Goal: Task Accomplishment & Management: Manage account settings

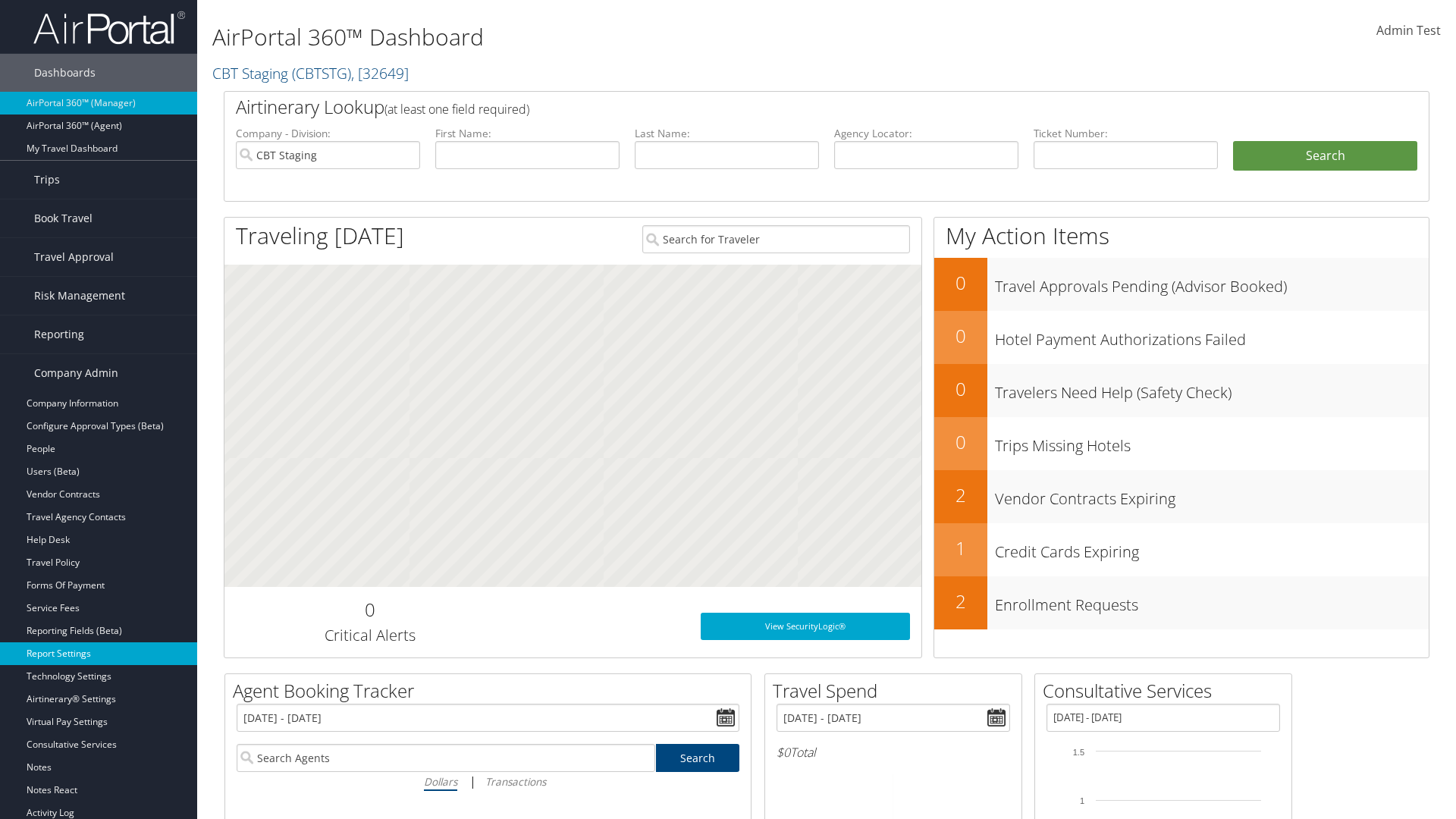
click at [99, 653] on link "Report Settings" at bounding box center [98, 653] width 197 height 23
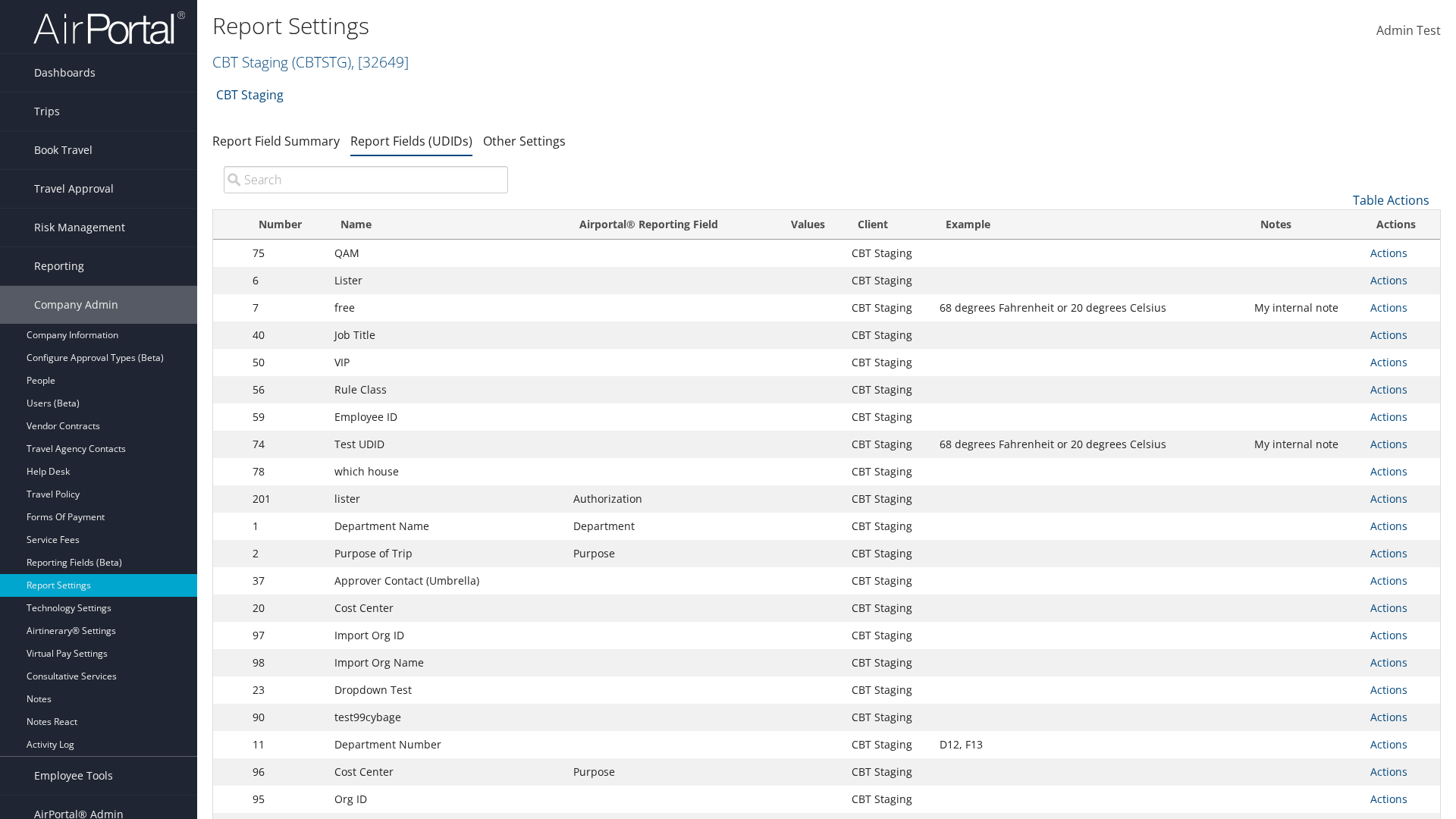
click at [366, 180] on input "search" at bounding box center [366, 179] width 285 height 27
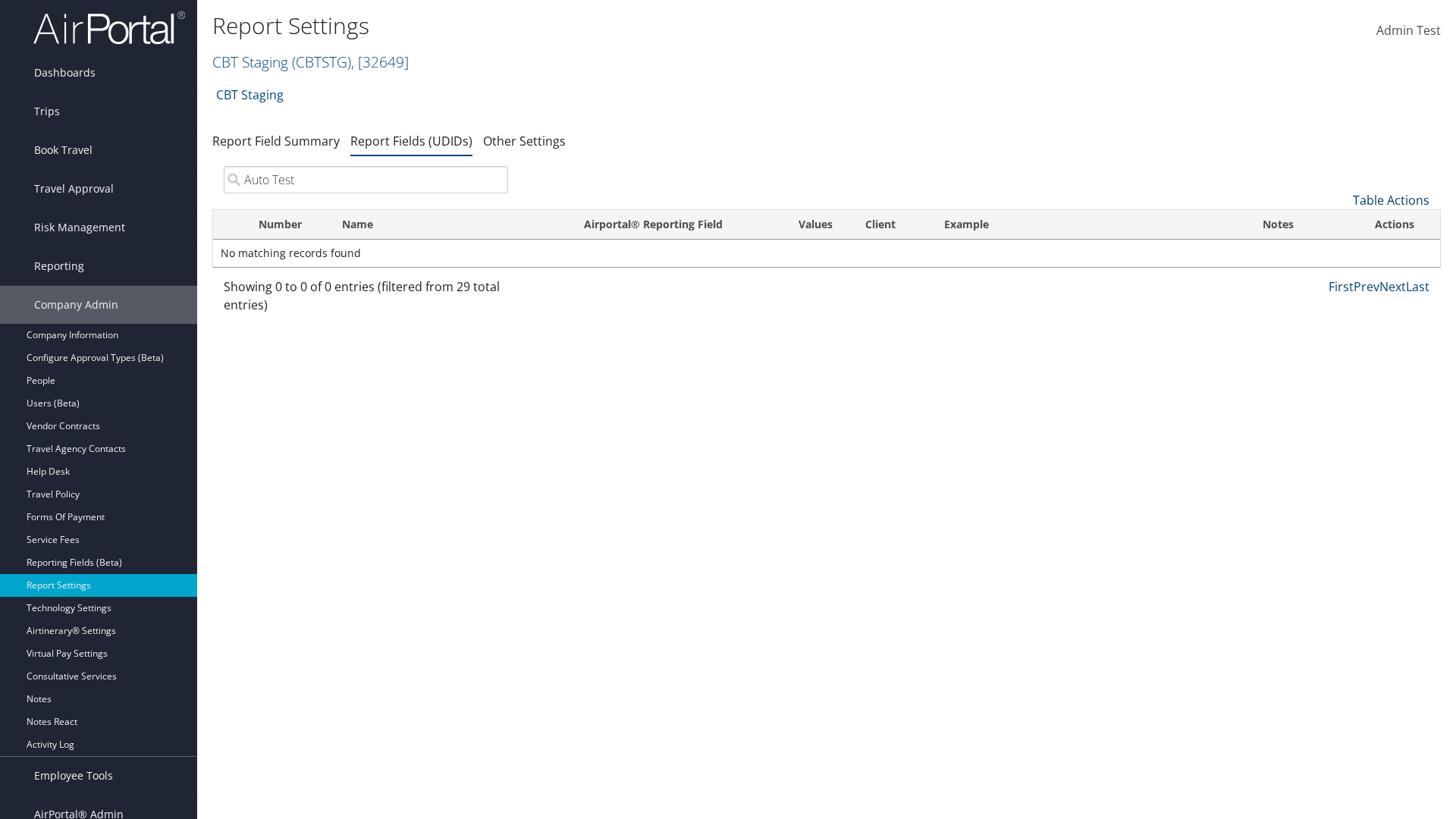
type input "Auto Test"
click at [1391, 200] on link "Table Actions" at bounding box center [1391, 200] width 76 height 17
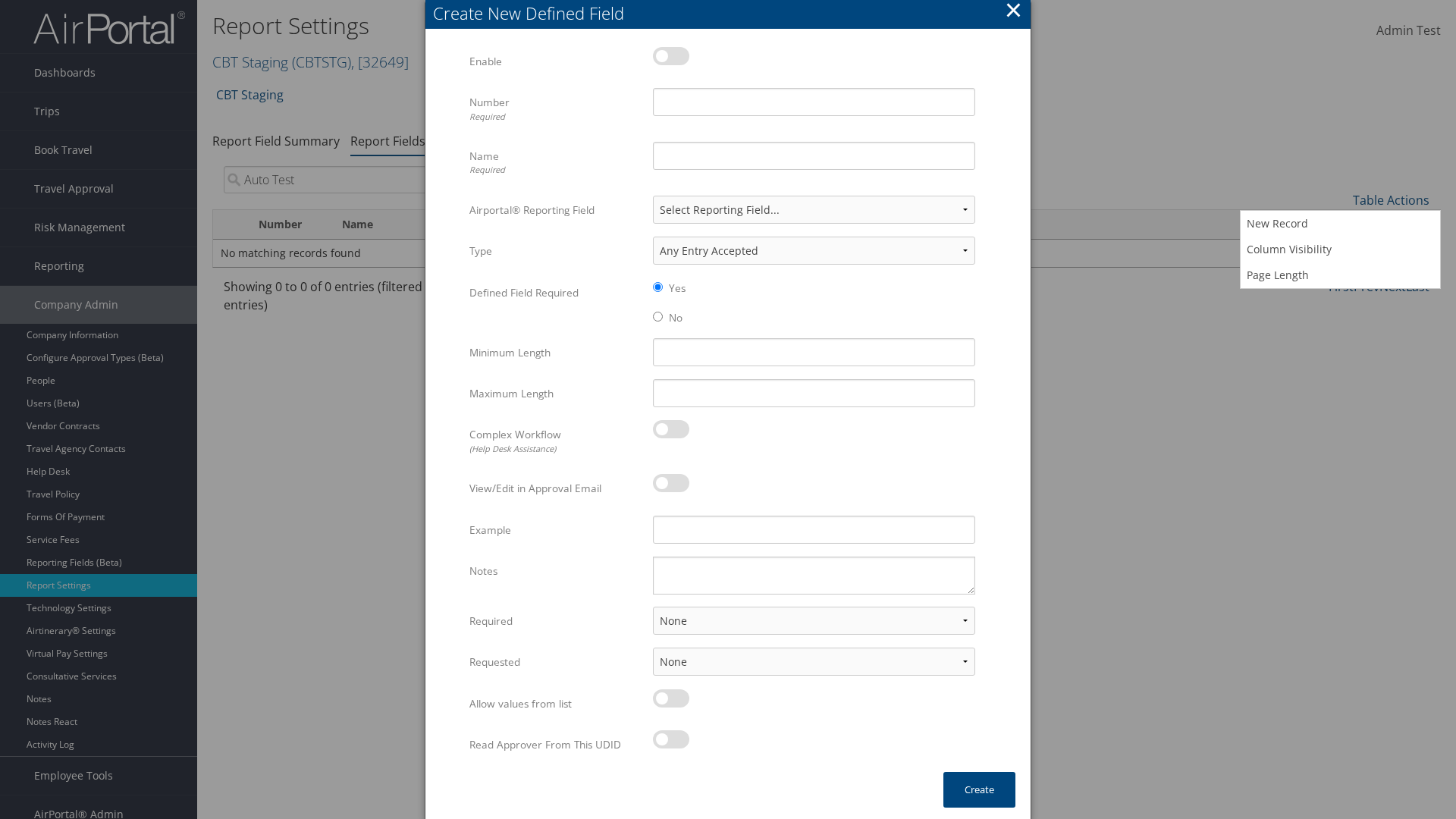
click at [671, 56] on label at bounding box center [670, 56] width 37 height 18
click at [670, 56] on input "checkbox" at bounding box center [665, 58] width 9 height 9
checkbox input "true"
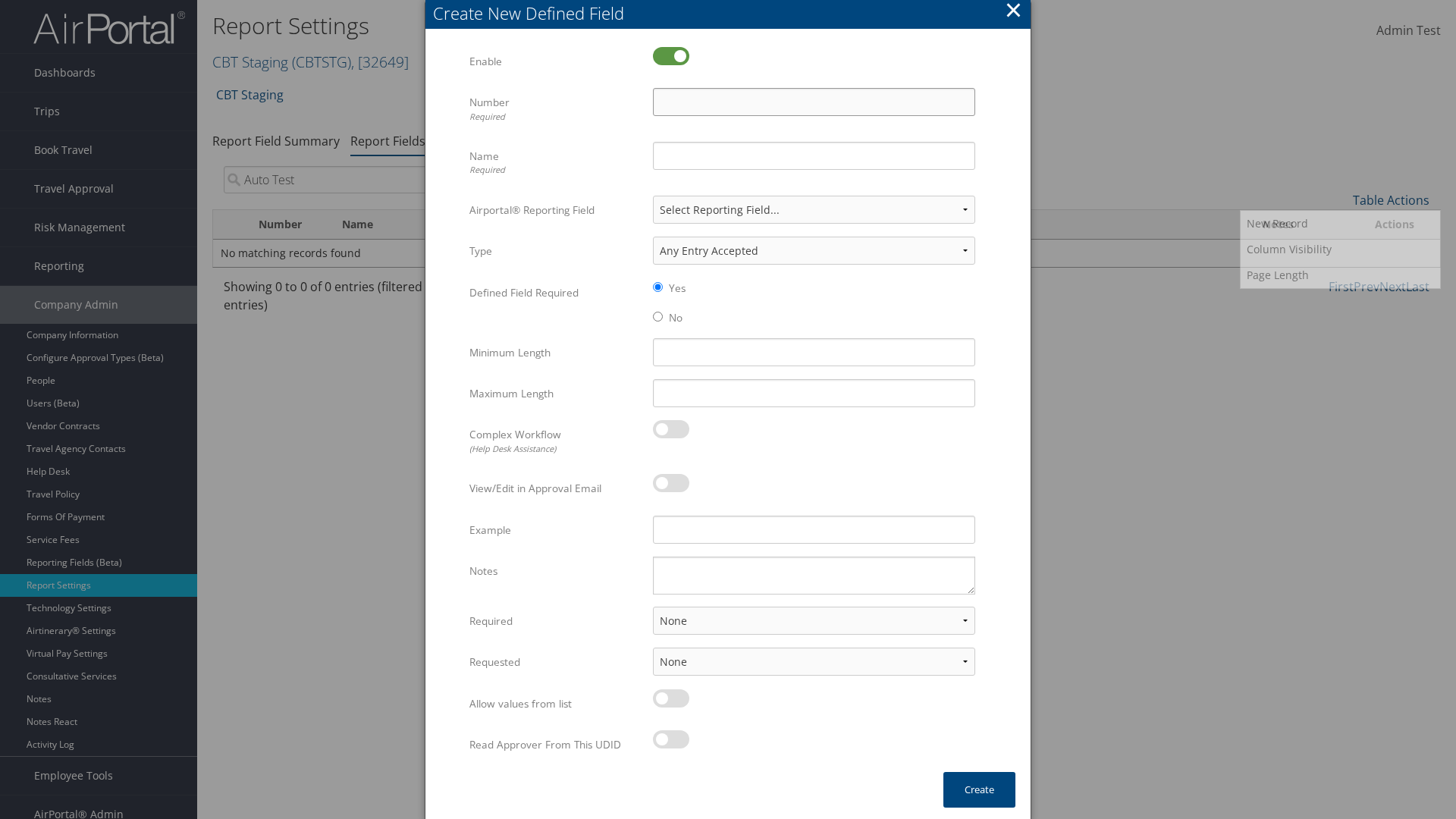
click at [814, 102] on input "Number Required" at bounding box center [814, 102] width 323 height 28
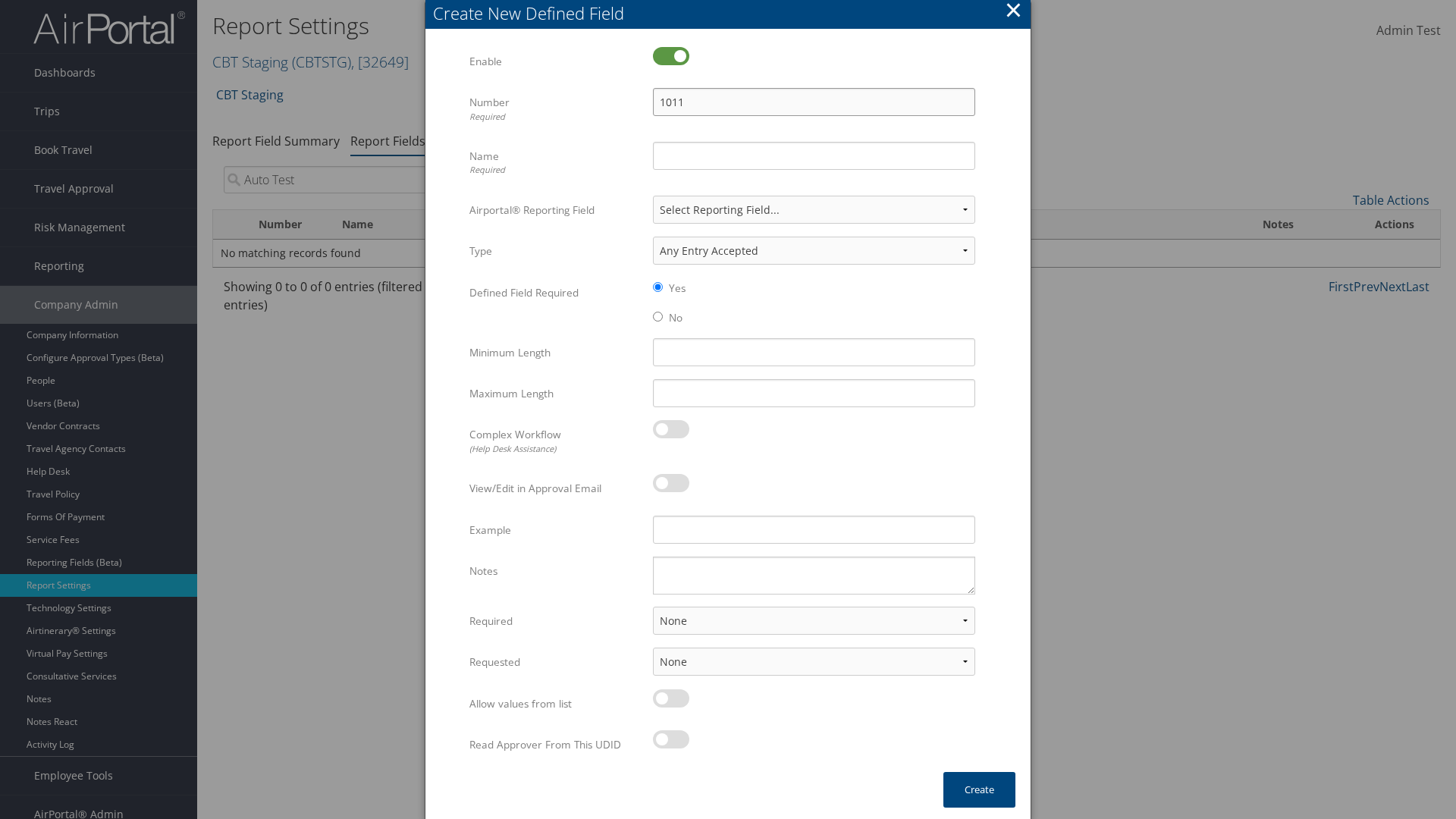
type input "1011"
click at [814, 156] on input "Name Required" at bounding box center [814, 156] width 323 height 28
type input "Auto Test"
select select "both"
select select "trip"
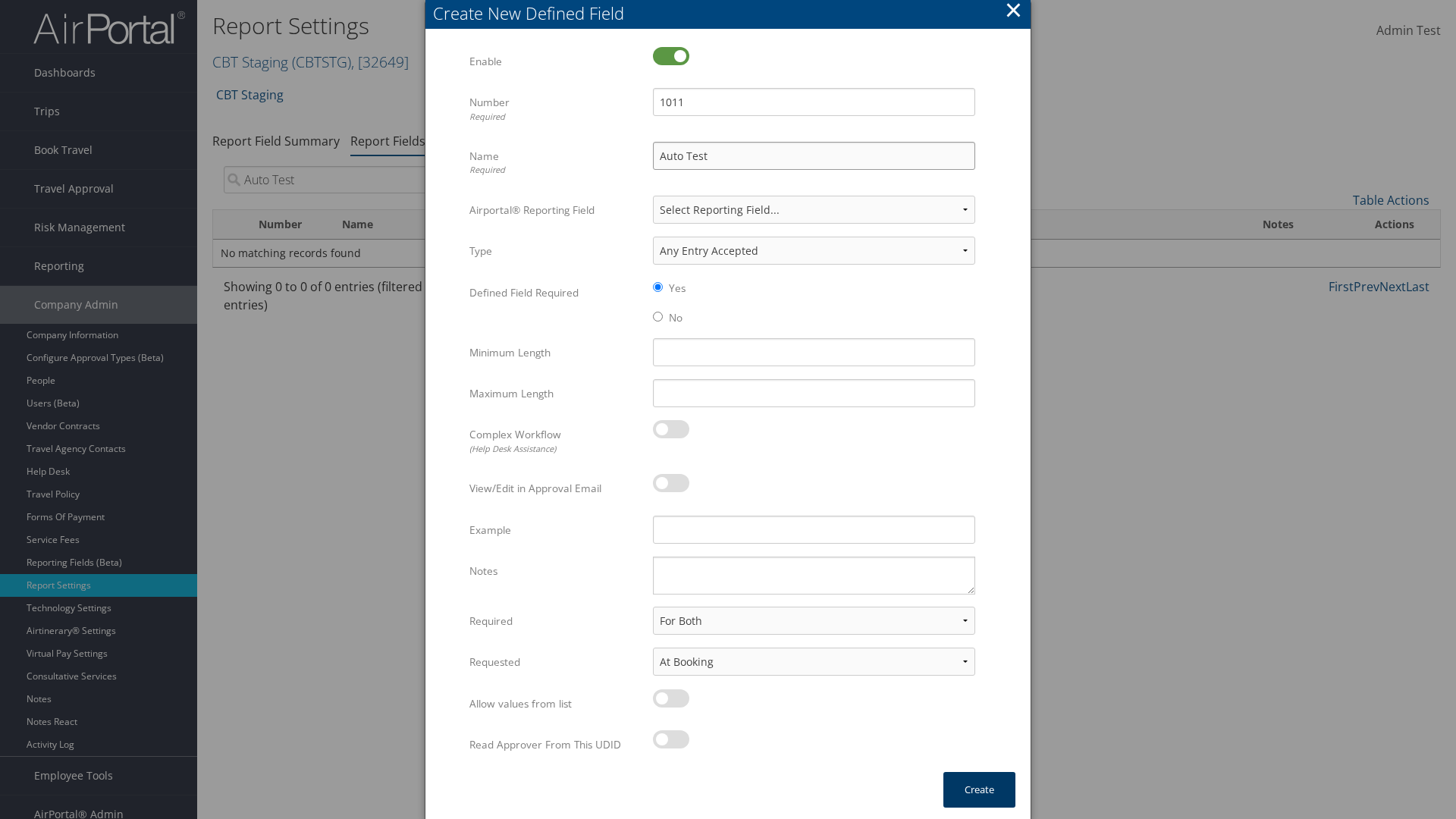
type input "Auto Test"
click at [979, 789] on button "Create" at bounding box center [979, 790] width 72 height 36
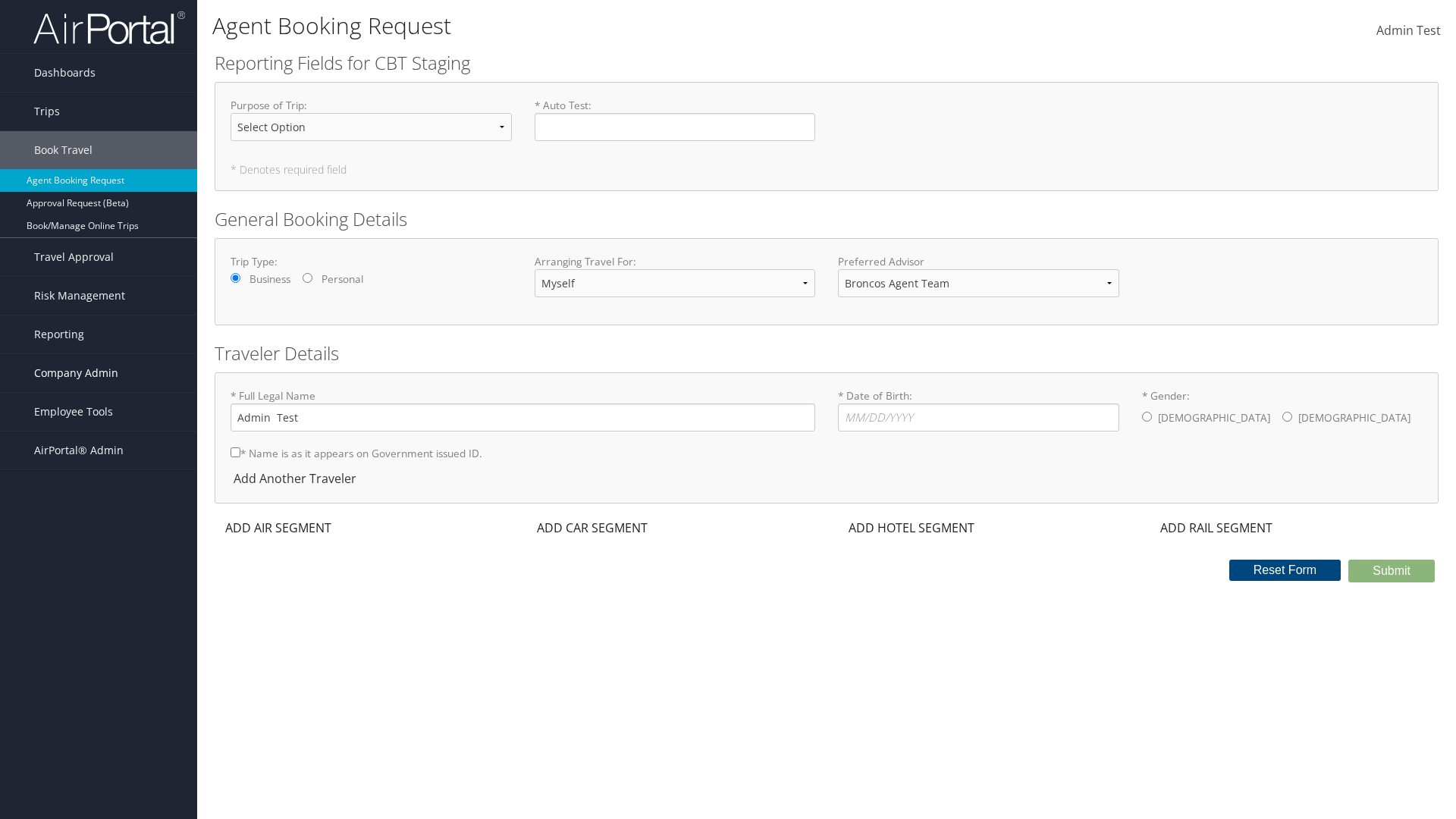
click at [99, 373] on span "Company Admin" at bounding box center [75, 373] width 84 height 38
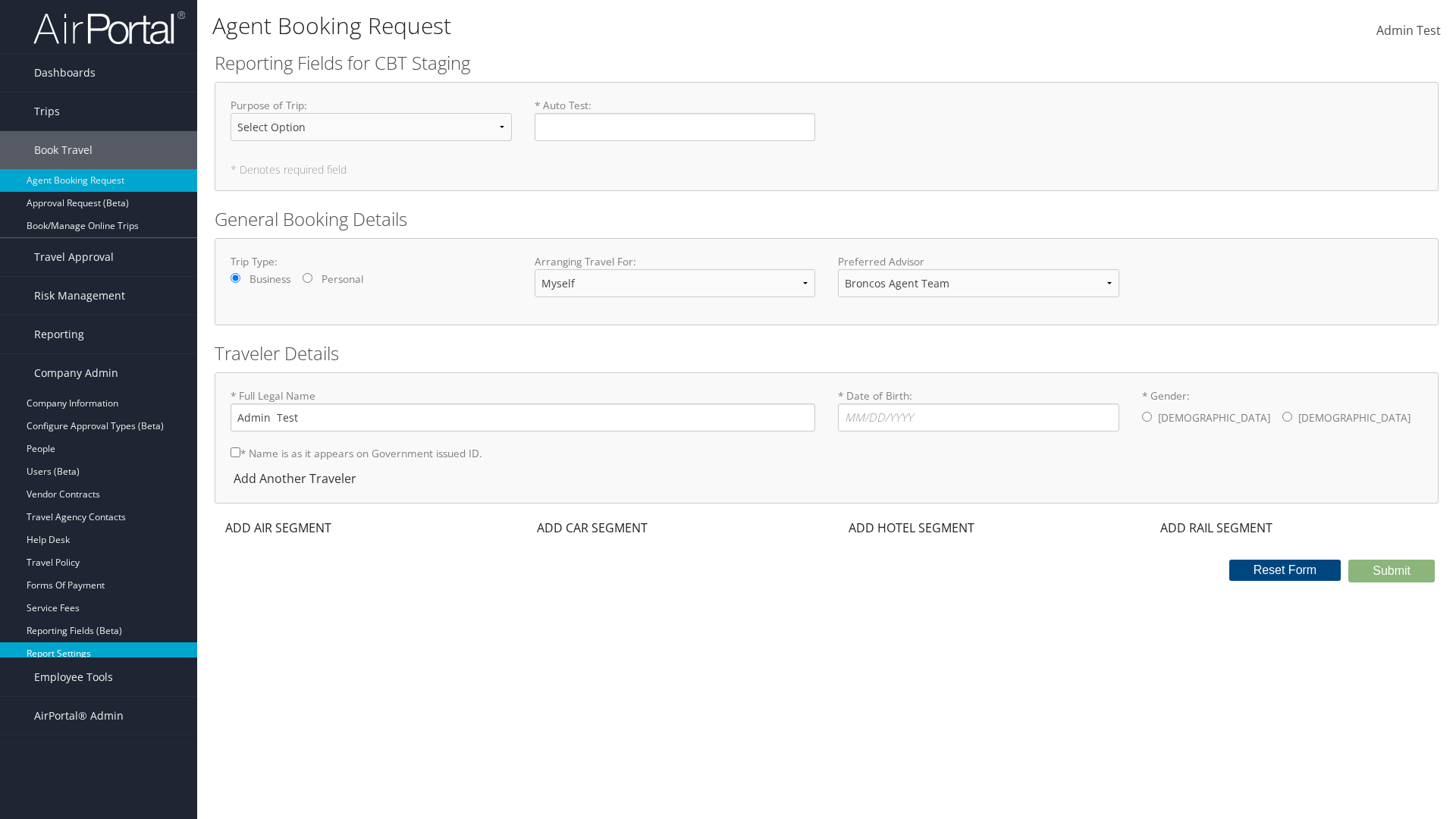
click at [99, 646] on link "Report Settings" at bounding box center [98, 653] width 197 height 23
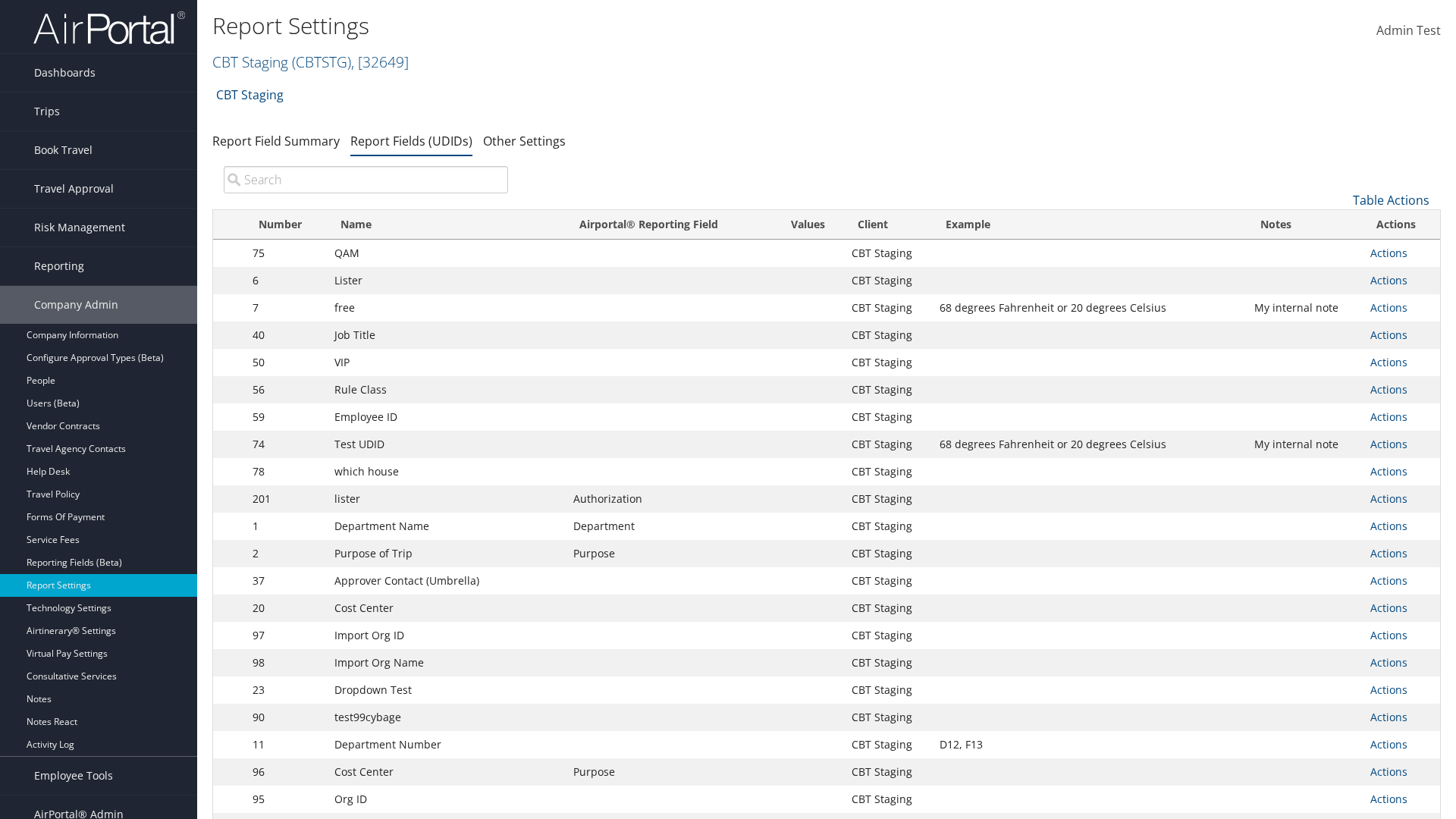
click at [366, 180] on input "search" at bounding box center [366, 179] width 285 height 27
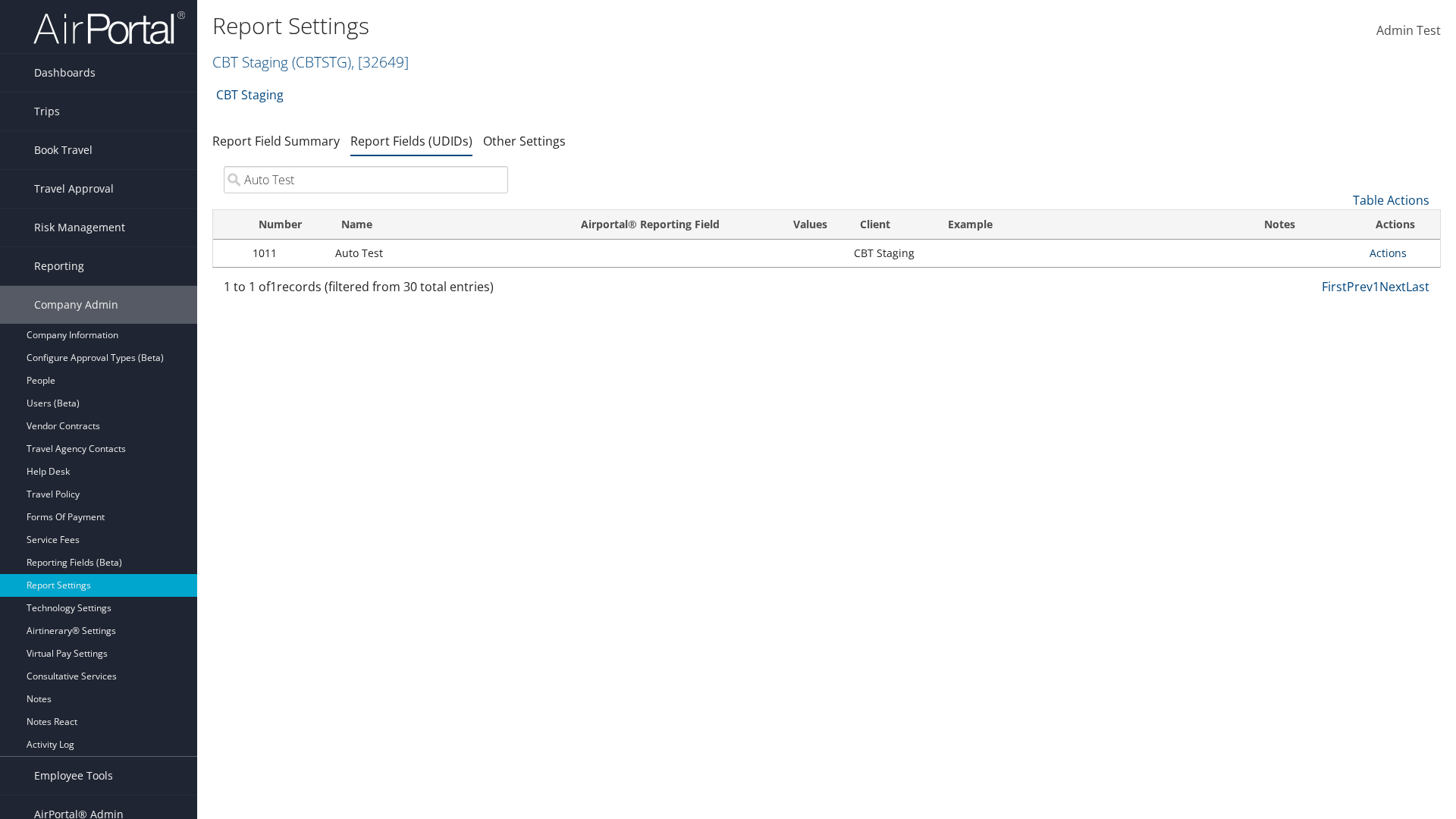
type input "Auto Test"
click at [1400, 254] on link "Actions" at bounding box center [1387, 253] width 37 height 14
click at [1328, 353] on link "Delete" at bounding box center [1328, 352] width 150 height 25
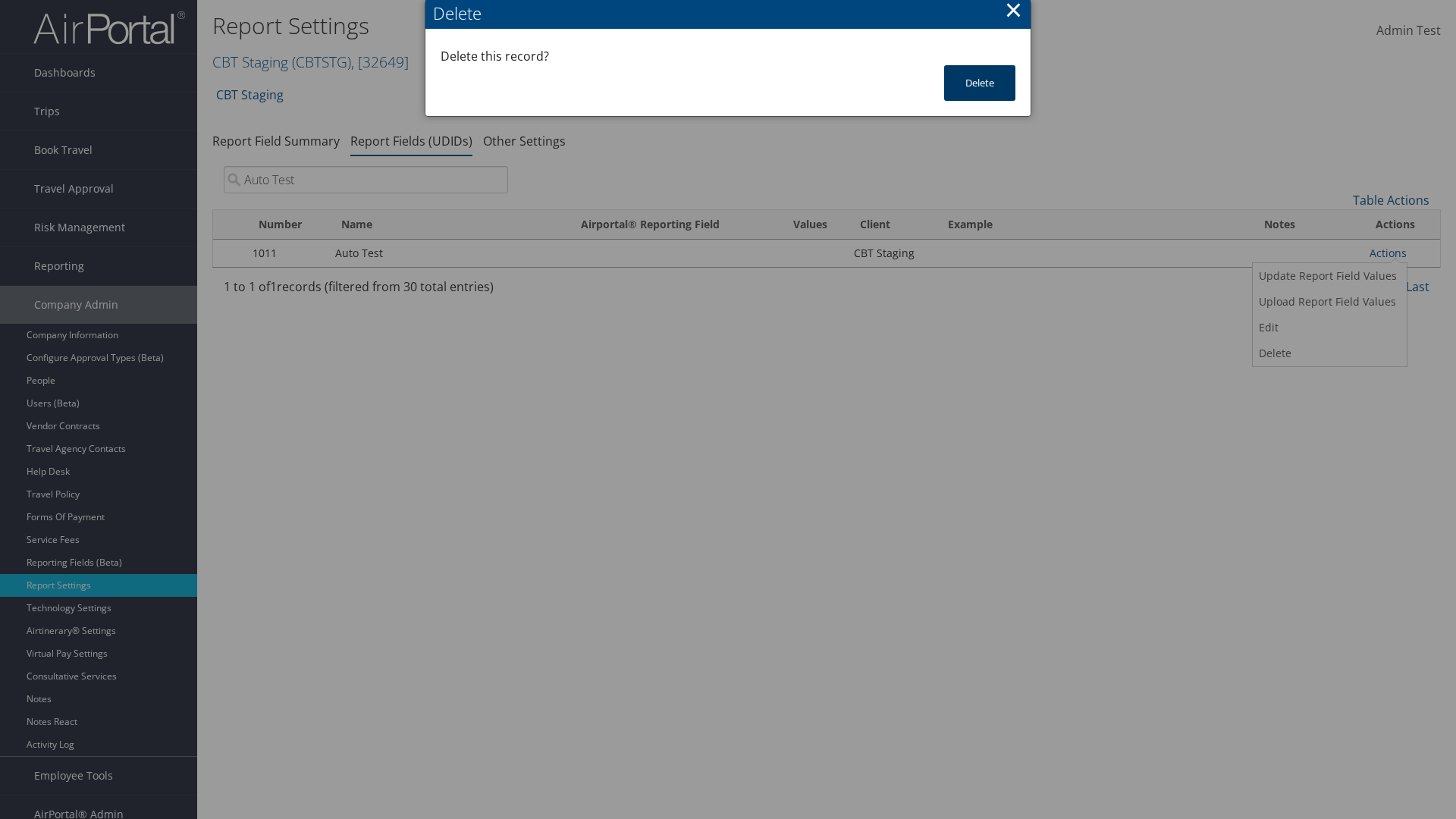
click at [980, 83] on button "Delete" at bounding box center [980, 83] width 72 height 36
